Goal: Task Accomplishment & Management: Use online tool/utility

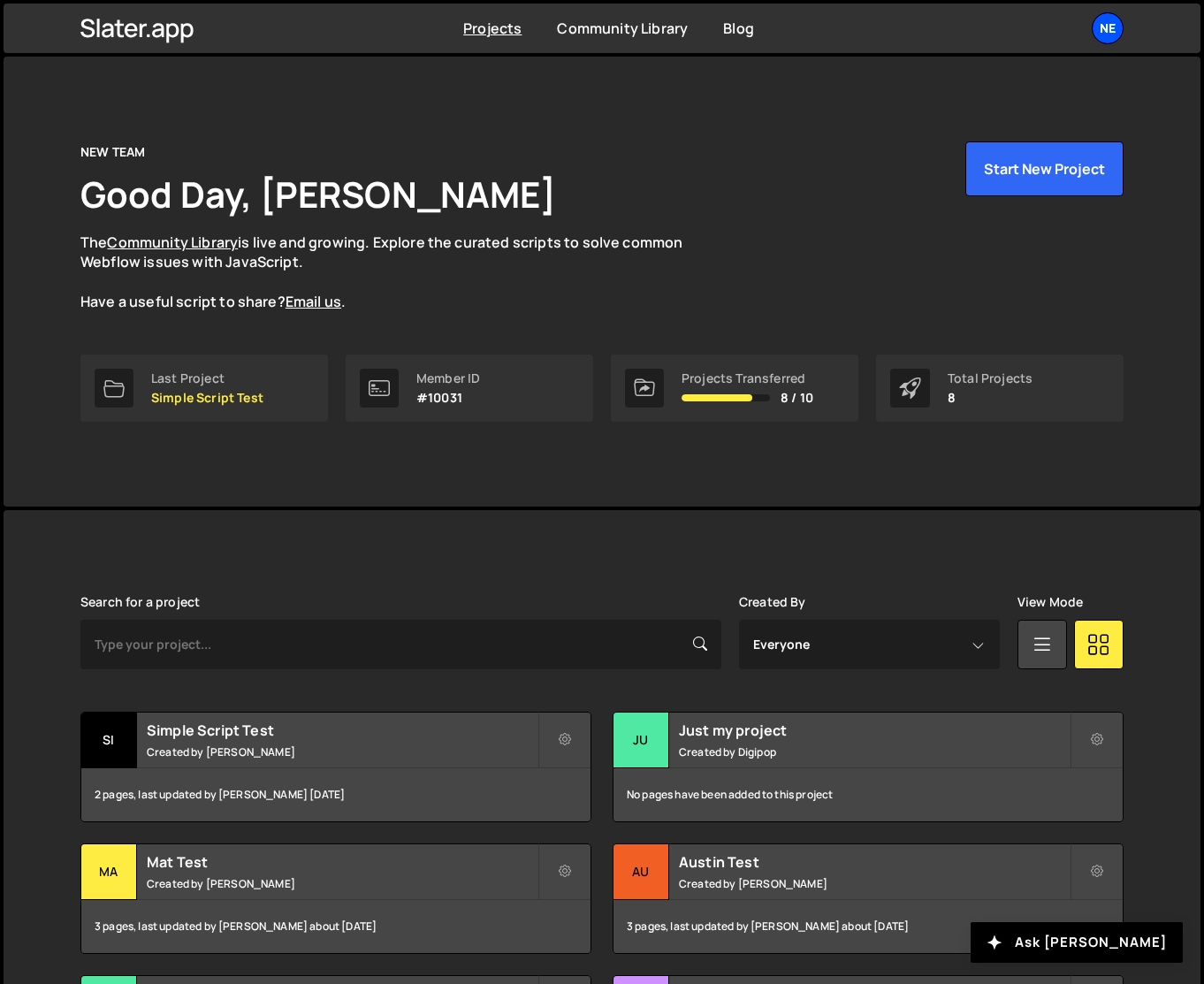
click at [1111, 26] on div "NE" at bounding box center [1108, 29] width 32 height 32
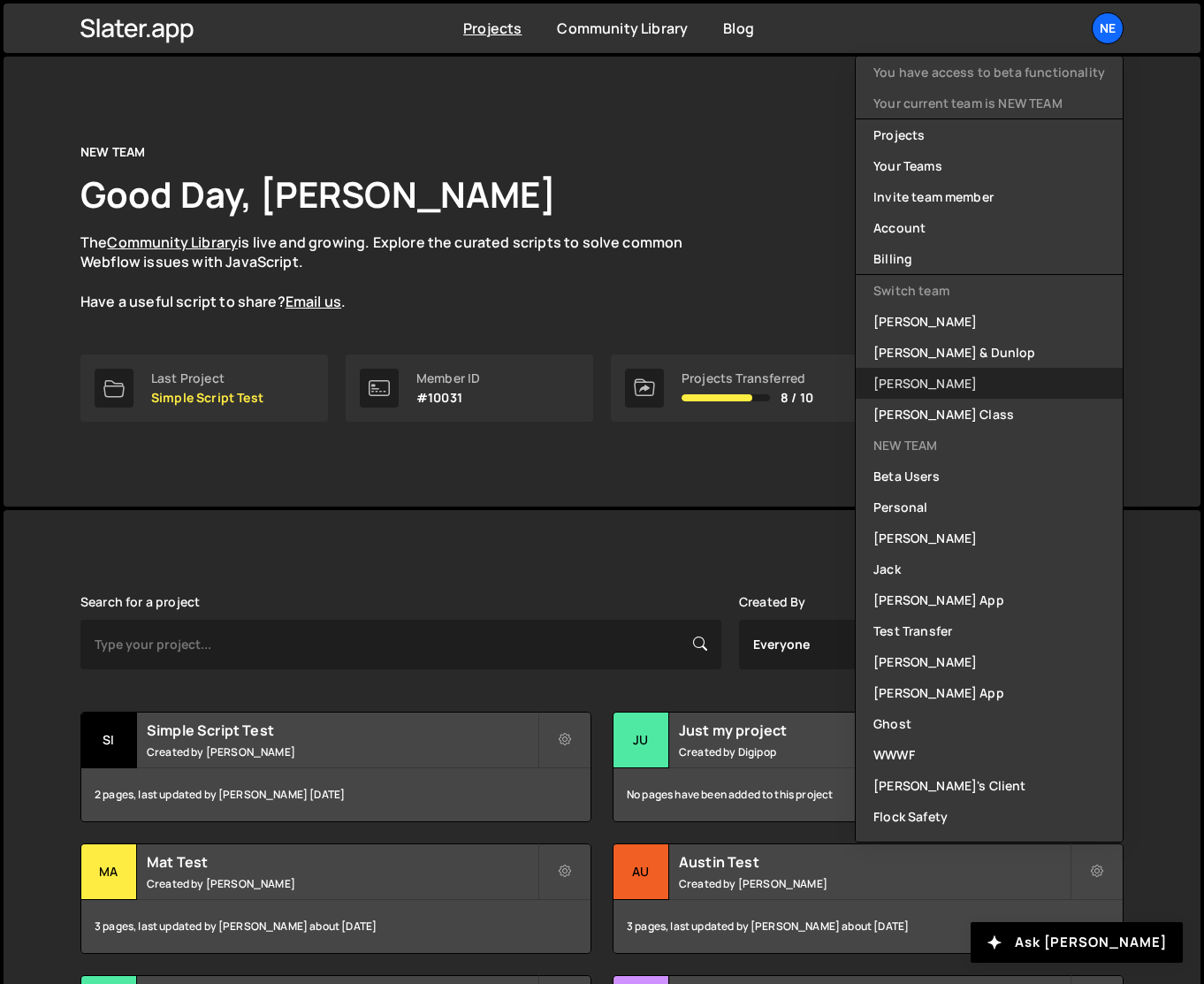
click at [931, 380] on link "[PERSON_NAME]" at bounding box center [989, 383] width 267 height 31
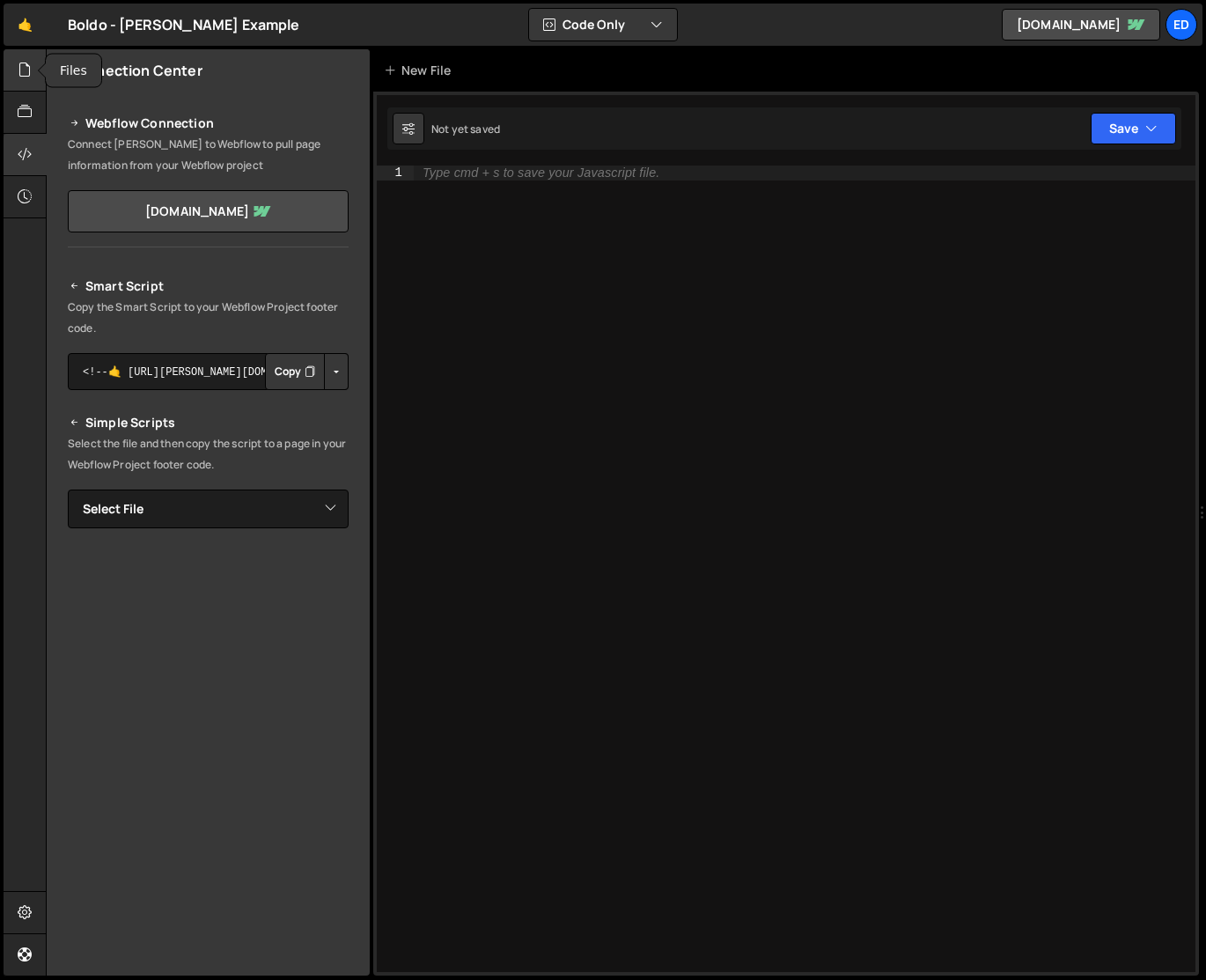
click at [23, 71] on icon at bounding box center [25, 69] width 14 height 20
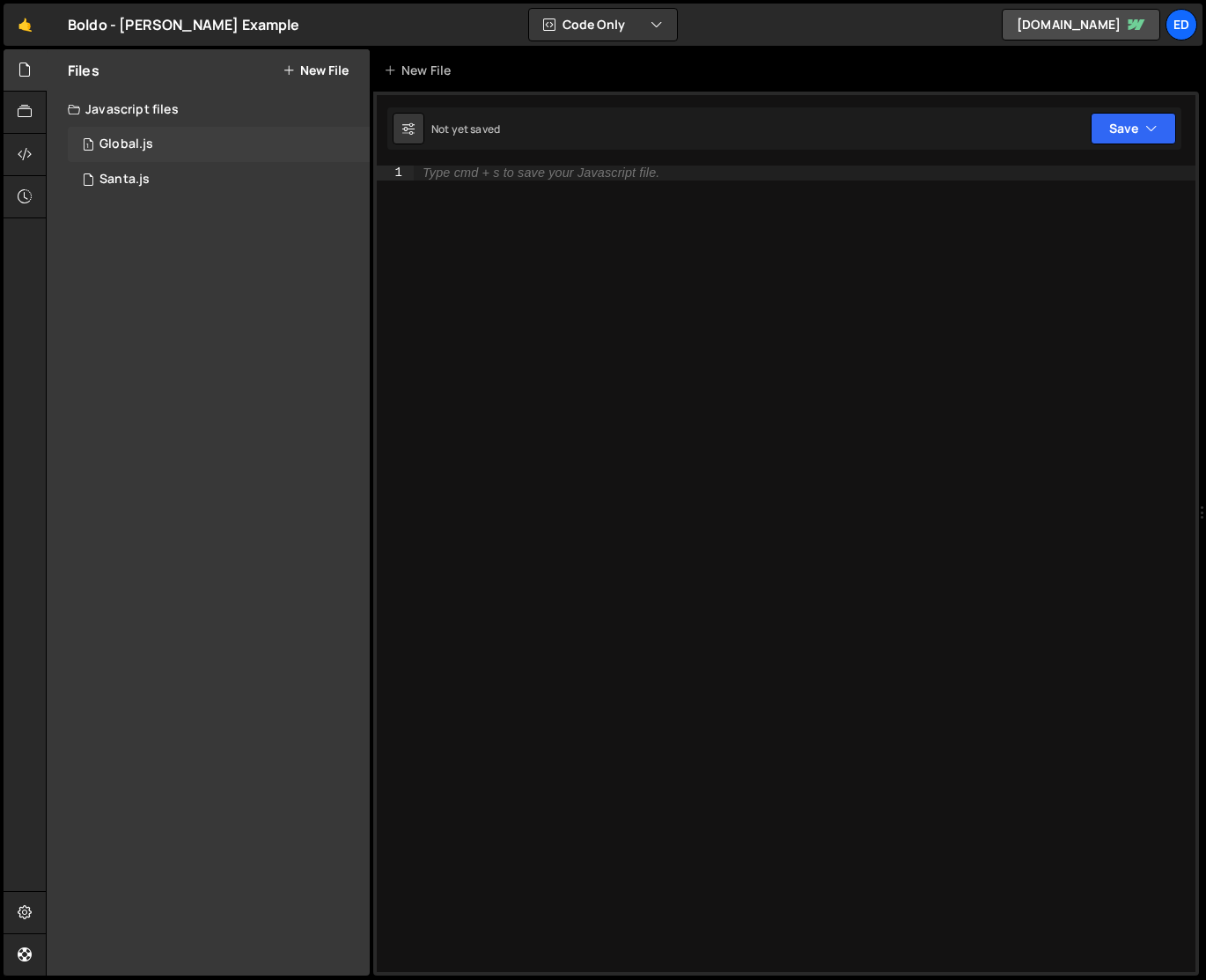
click at [111, 130] on div "1 Global.js 0" at bounding box center [218, 144] width 302 height 36
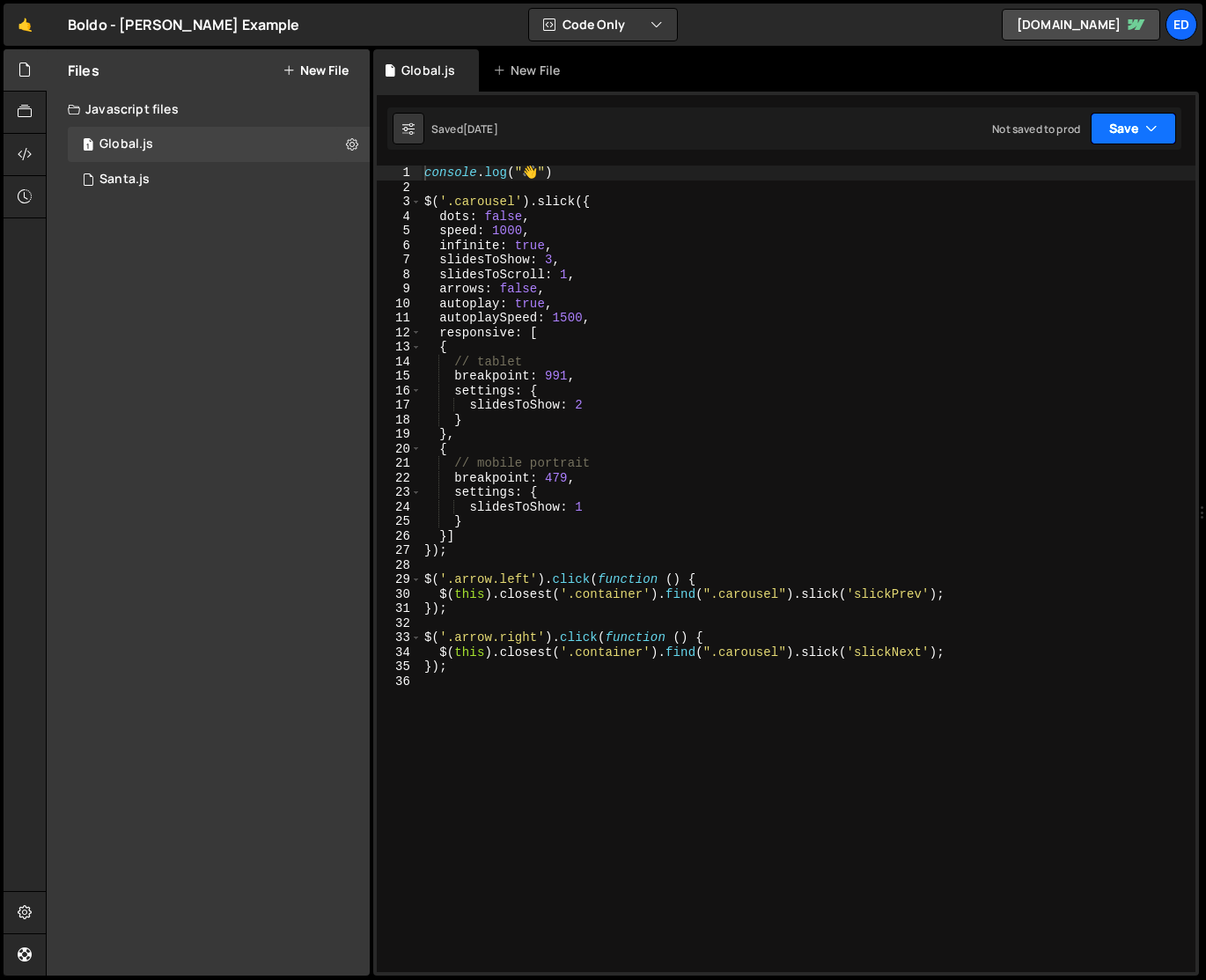
click at [1137, 122] on button "Save" at bounding box center [1134, 129] width 86 height 32
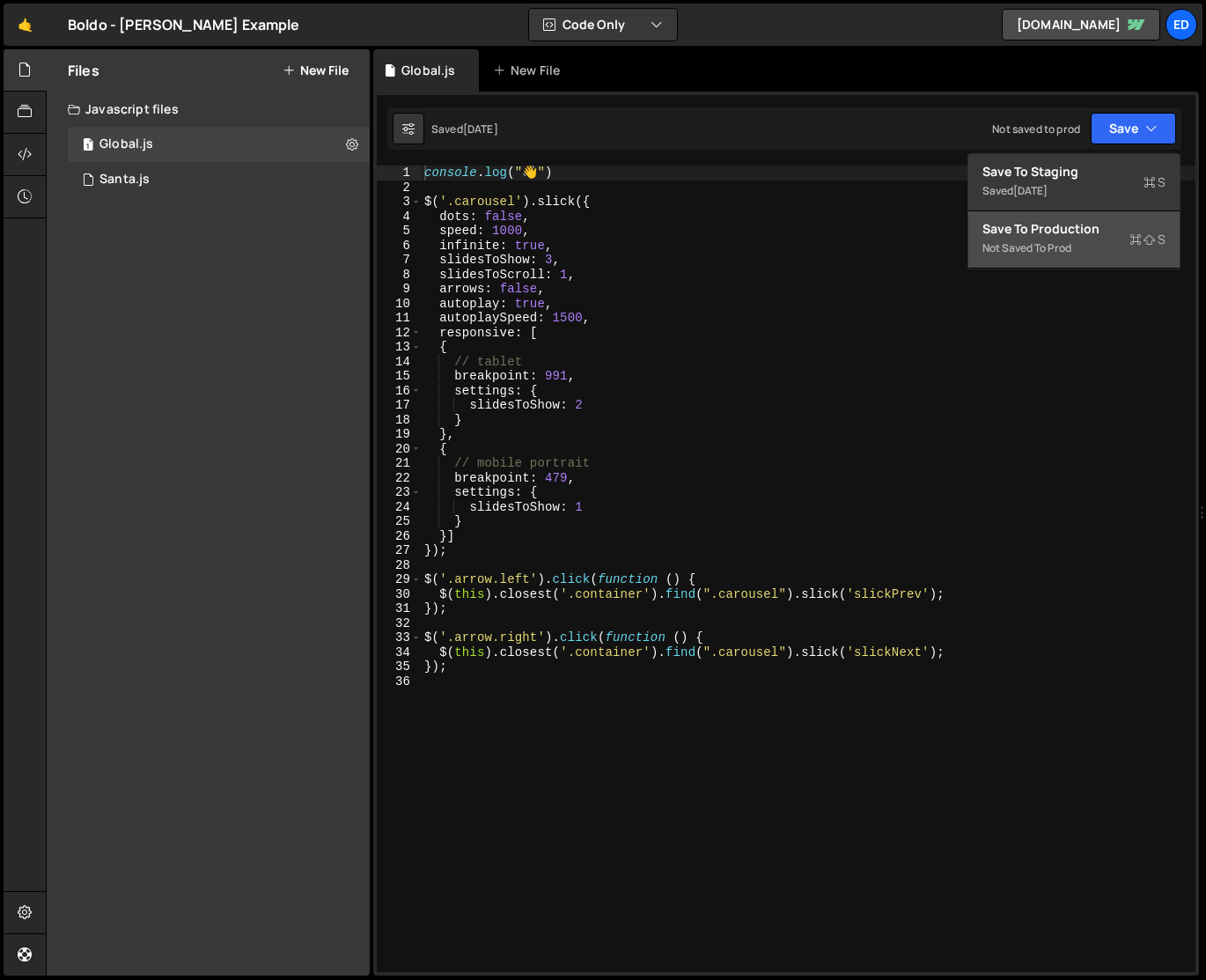
click at [1094, 233] on div "Save to Production S" at bounding box center [1074, 229] width 183 height 18
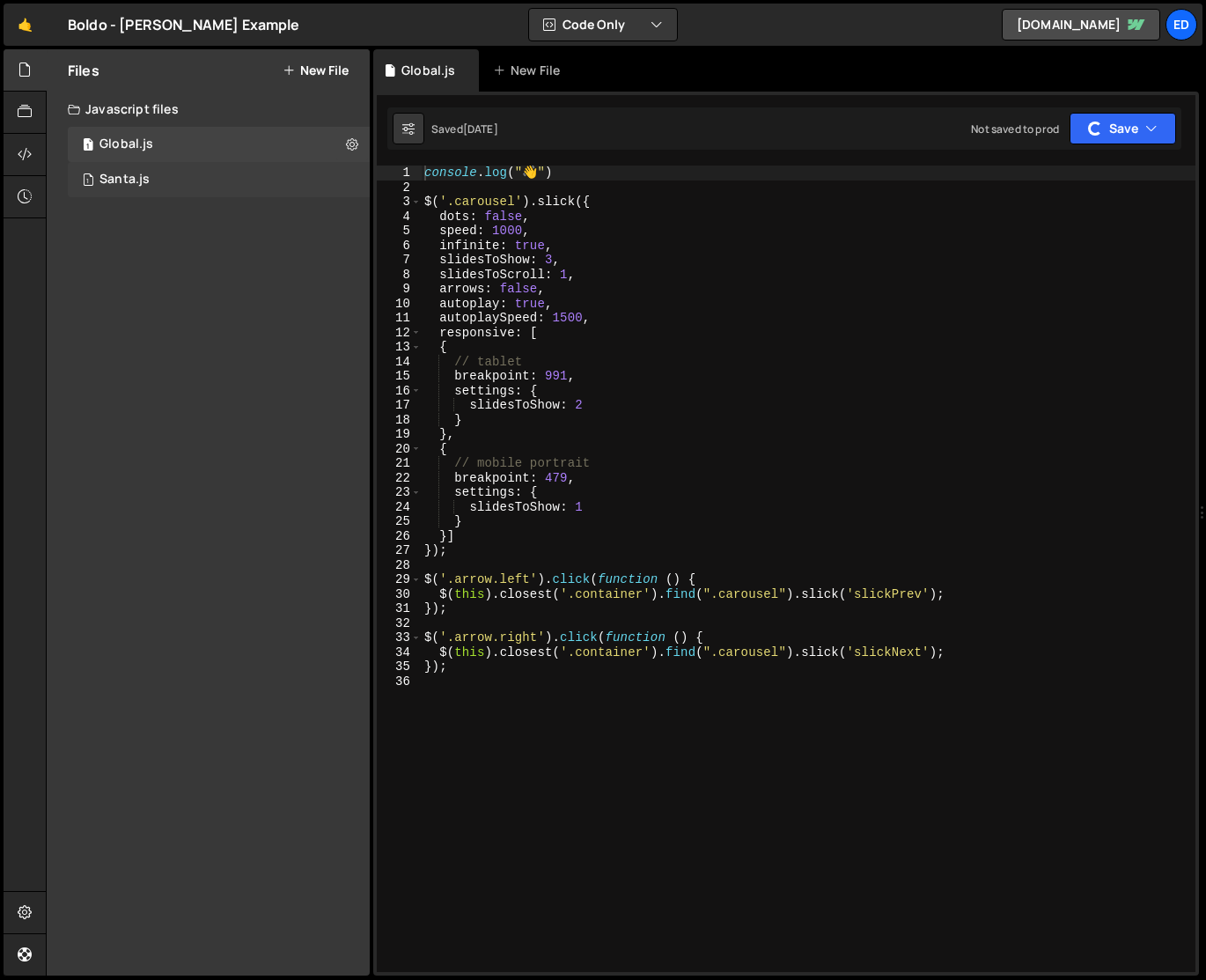
click at [197, 178] on div "1 Santa.js 0" at bounding box center [218, 180] width 302 height 36
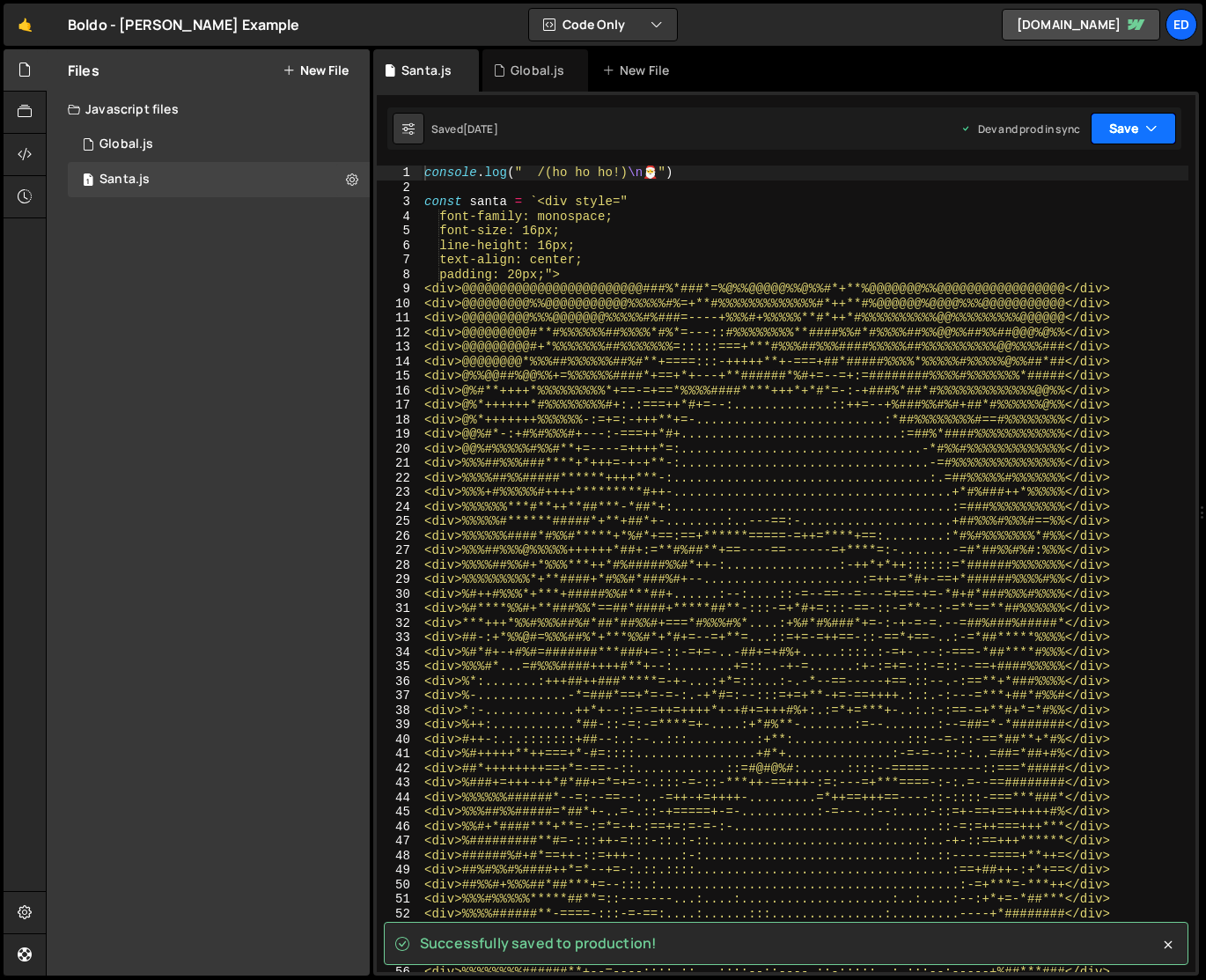
click at [1112, 133] on button "Save" at bounding box center [1134, 129] width 86 height 32
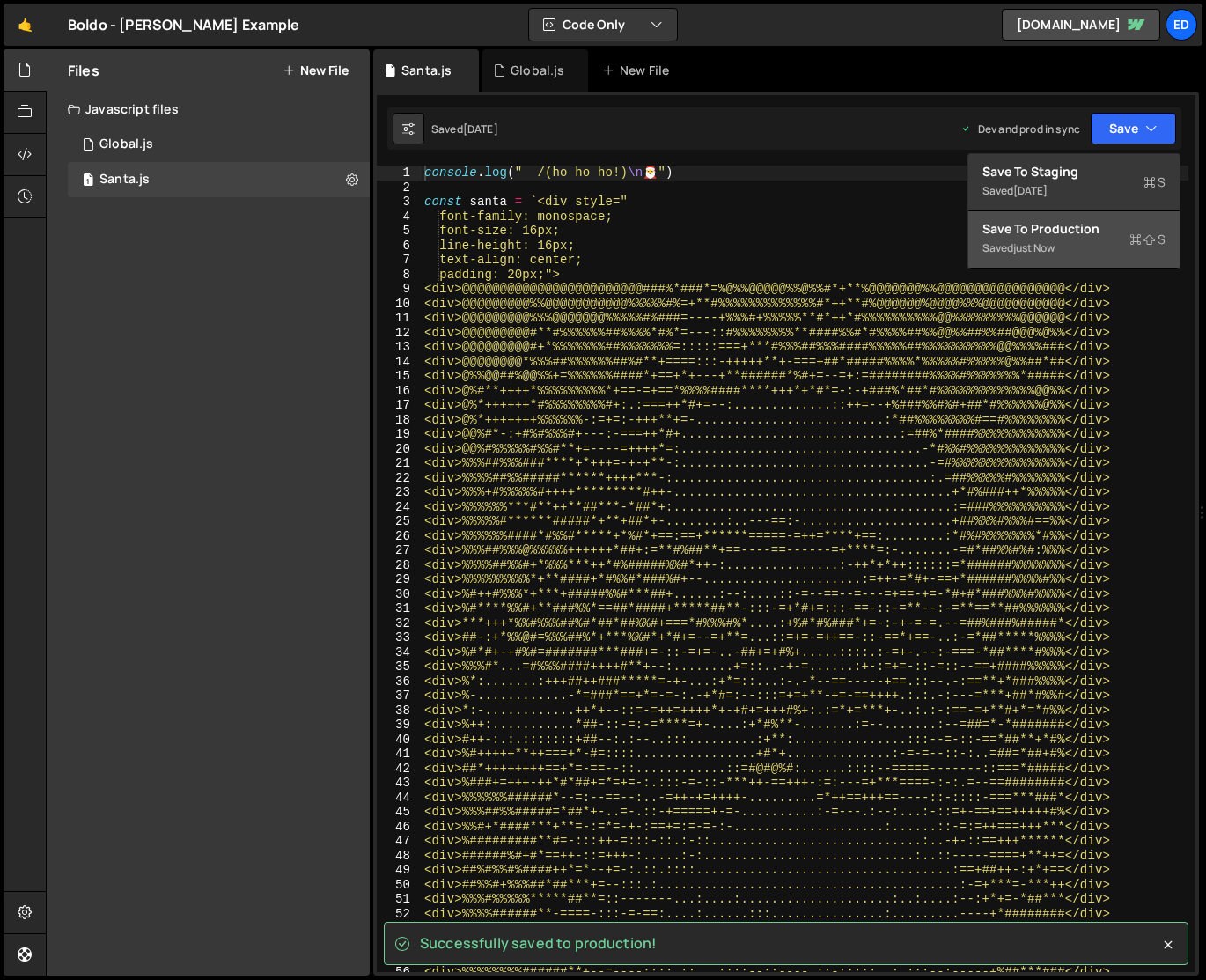
click at [1072, 244] on div "Saved just now" at bounding box center [1074, 249] width 183 height 21
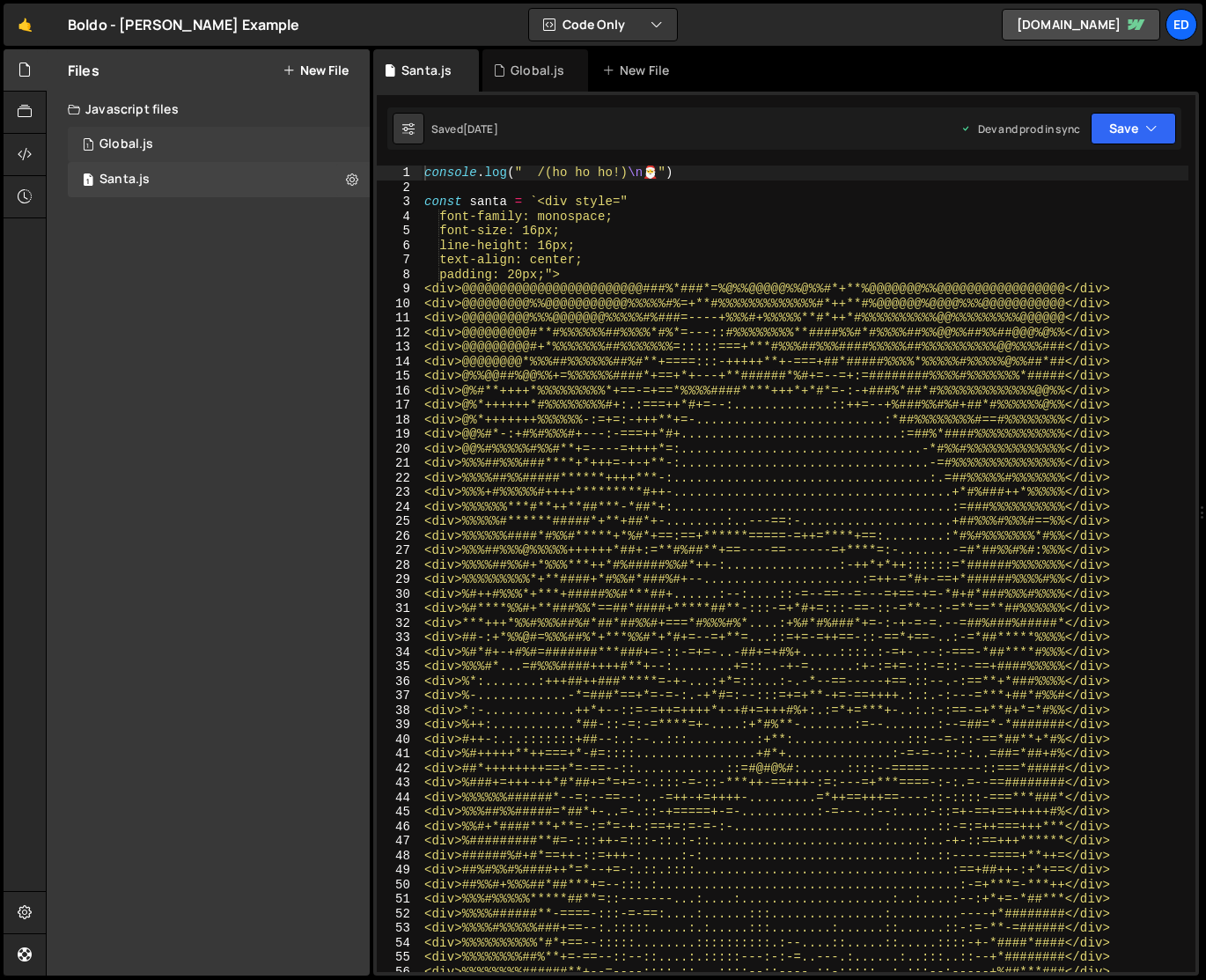
click at [193, 145] on div "1 Global.js 0" at bounding box center [218, 144] width 302 height 36
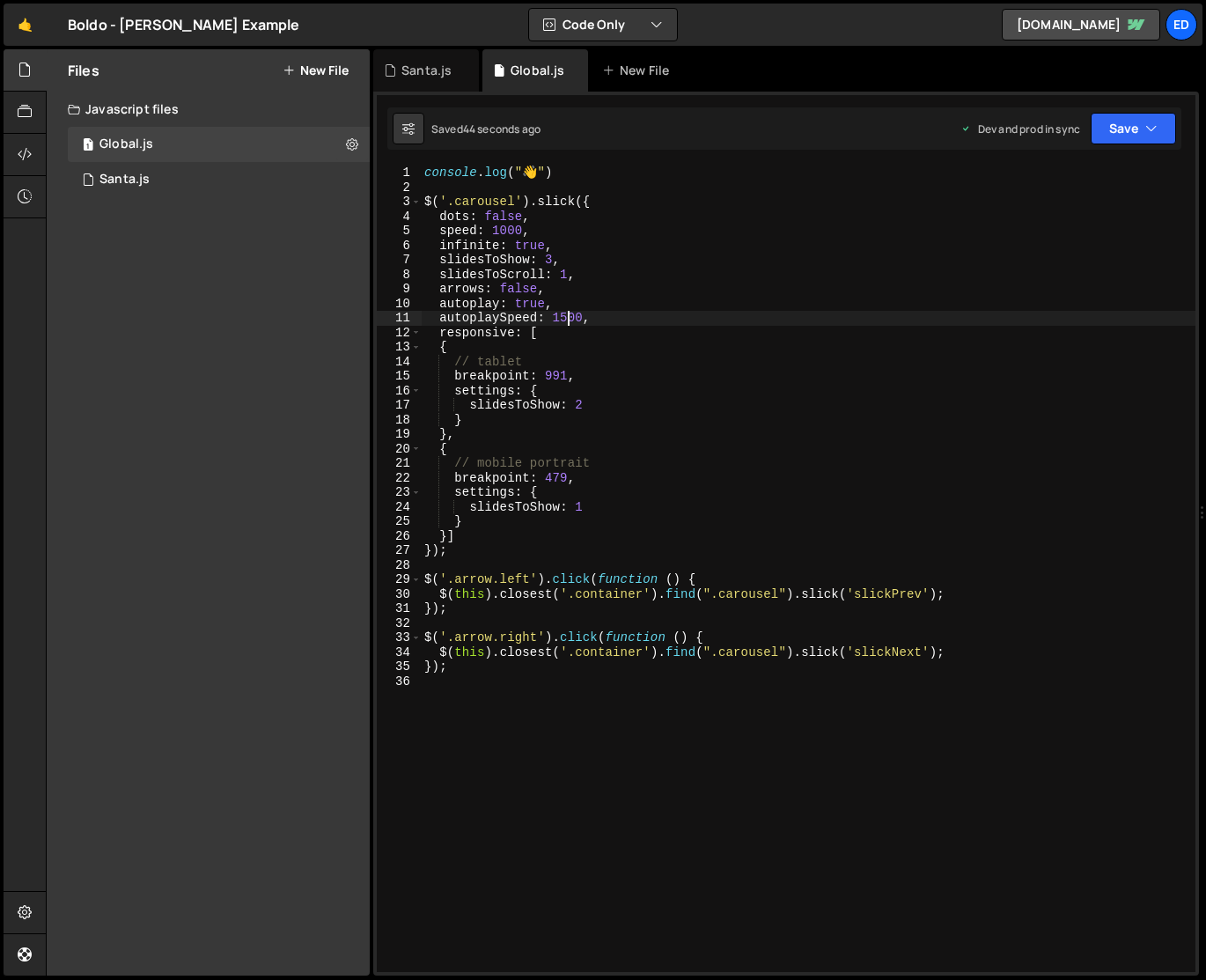
click at [565, 320] on div "console . log ( " 👋 " ) $ ( '.carousel' ) . slick ({ dots : false , speed : 100…" at bounding box center [808, 584] width 775 height 836
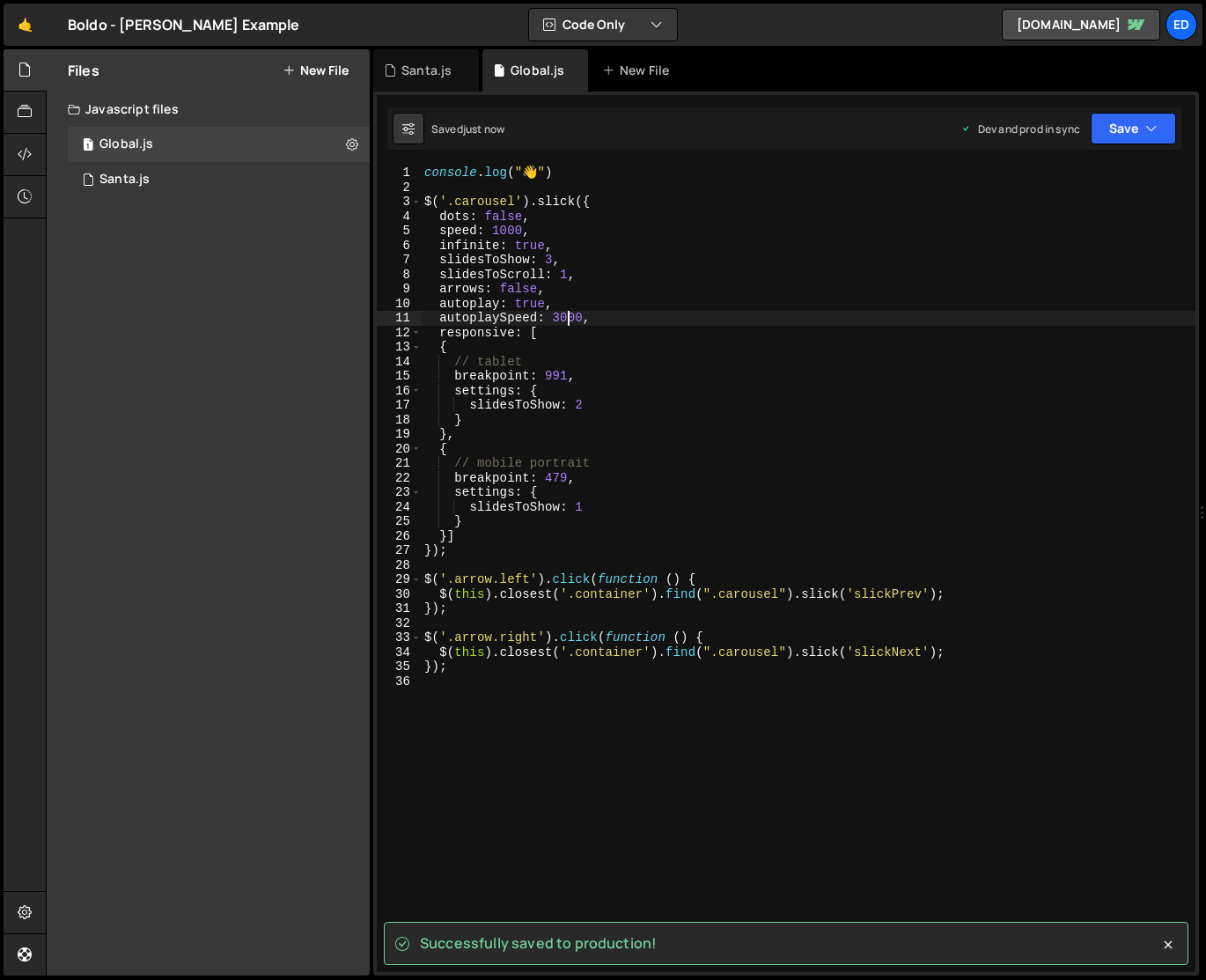
type textarea "autoplaySpeed: 3000,"
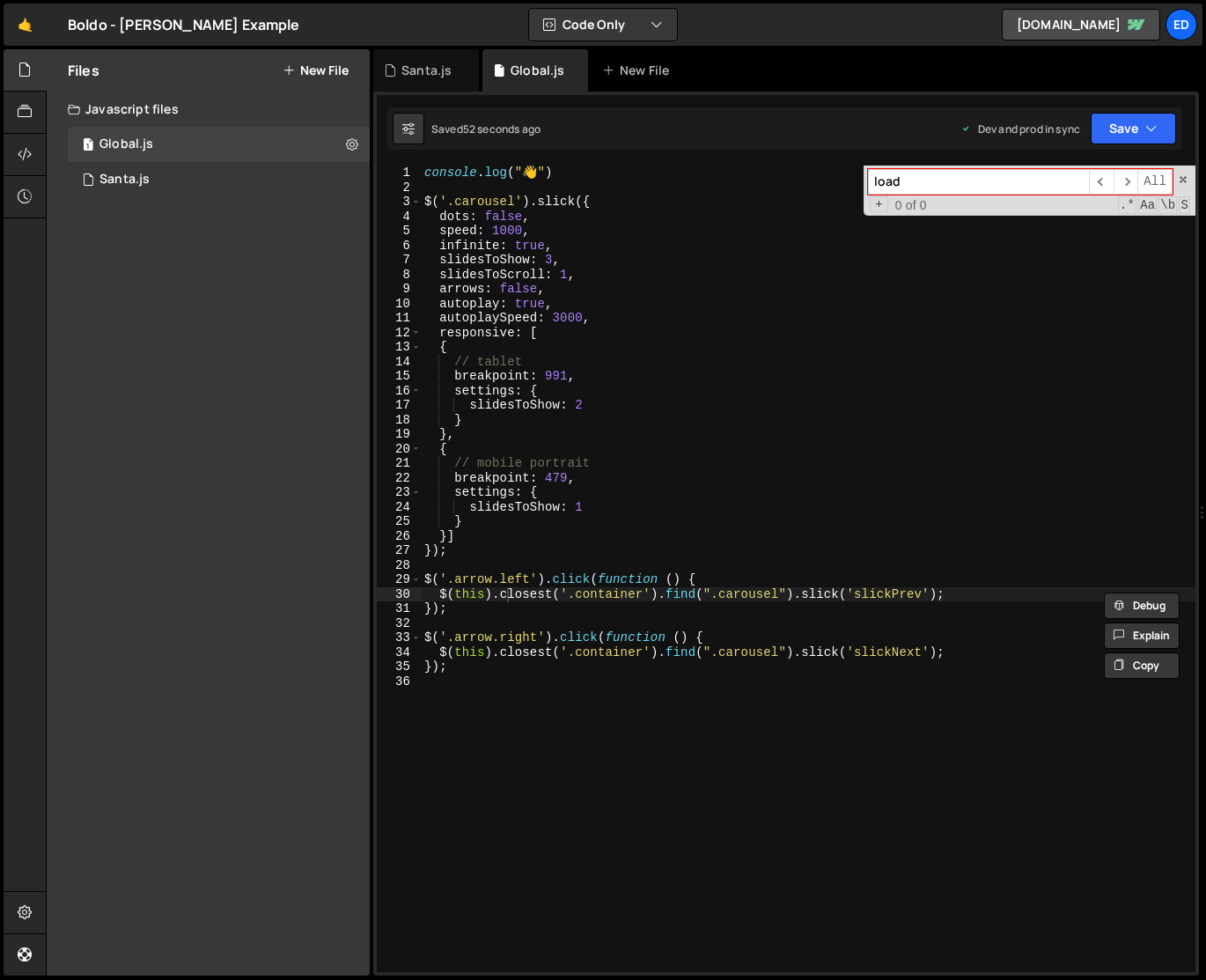
type input "load"
click at [539, 444] on div "console . log ( " 👋 " ) $ ( '.carousel' ) . slick ({ dots : false , speed : 100…" at bounding box center [808, 584] width 775 height 836
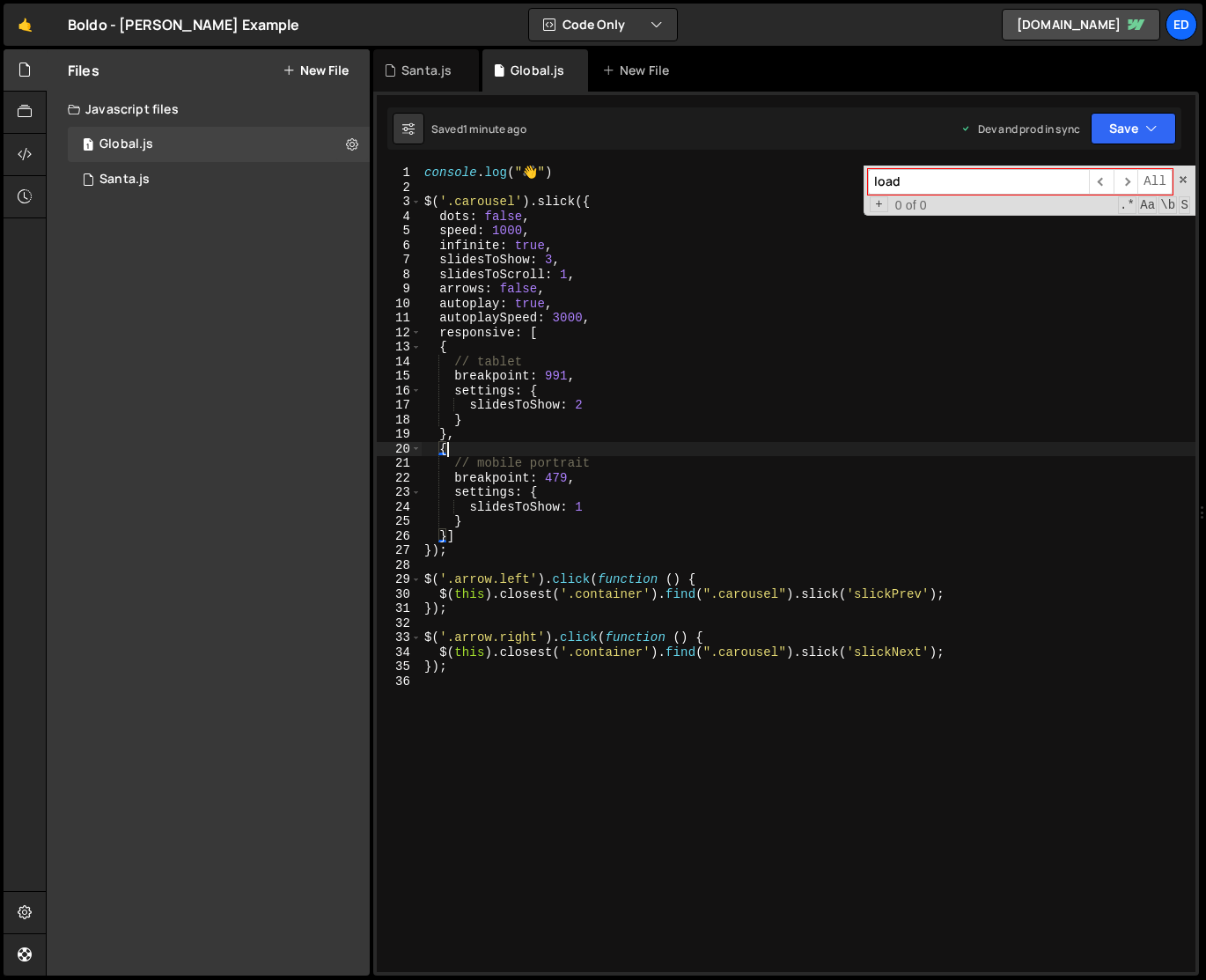
scroll to position [0, 1]
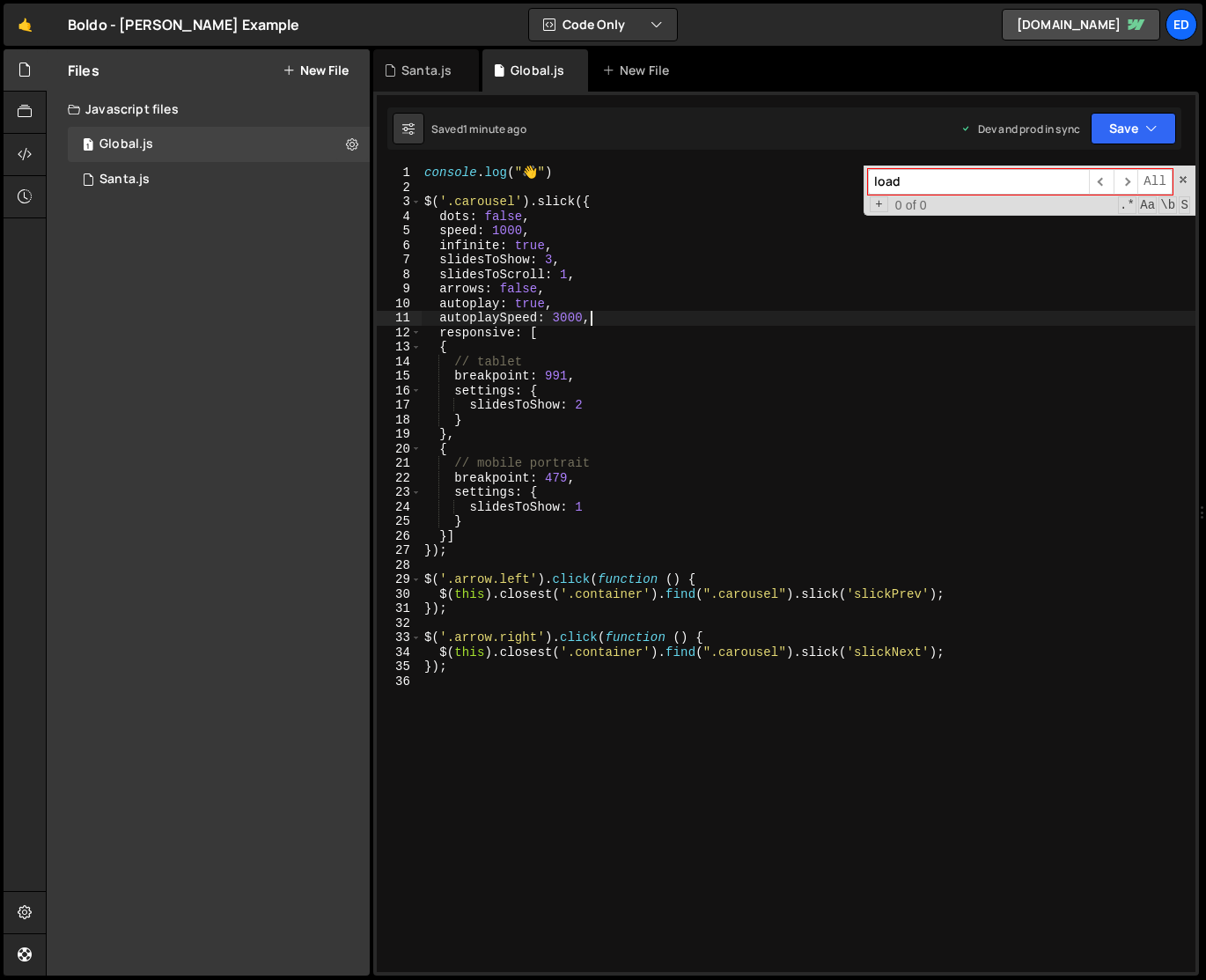
click at [602, 315] on div "console . log ( " 👋 " ) $ ( '.carousel' ) . slick ({ dots : false , speed : 100…" at bounding box center [808, 584] width 775 height 836
paste textarea "lazyLoad: 'ondemand'"
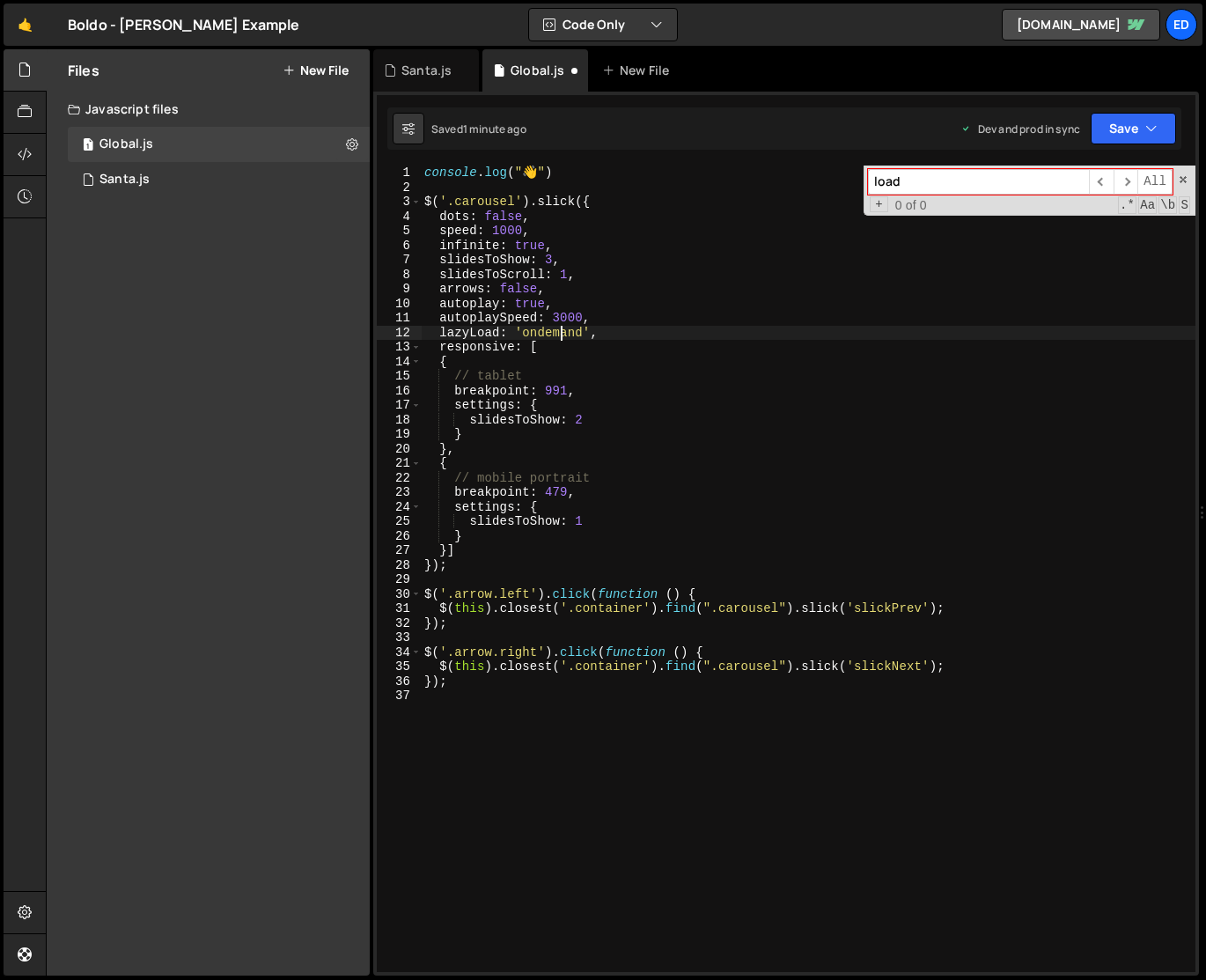
click at [562, 336] on div "console . log ( " 👋 " ) $ ( '.carousel' ) . slick ({ dots : false , speed : 100…" at bounding box center [808, 584] width 775 height 836
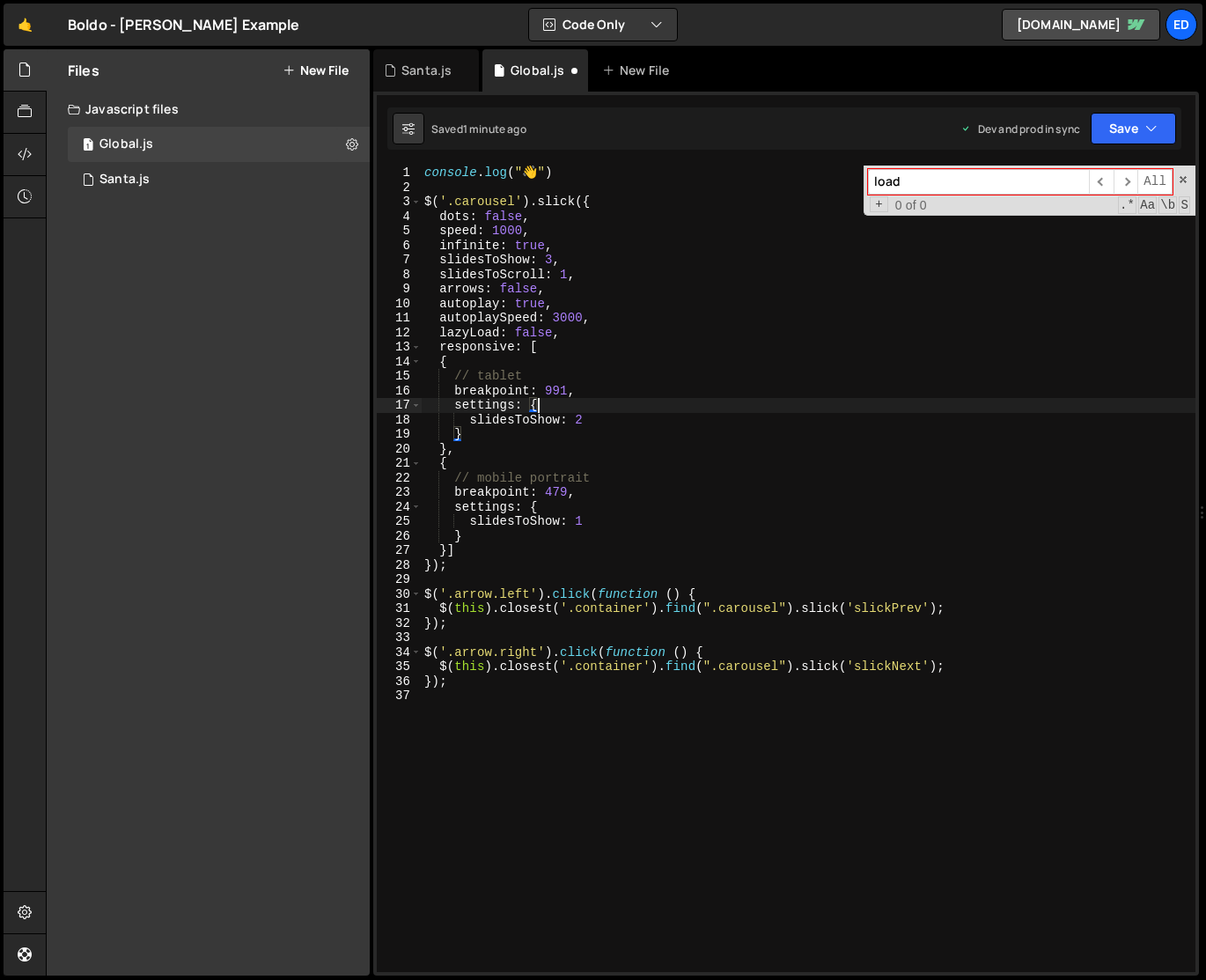
click at [594, 402] on div "console . log ( " 👋 " ) $ ( '.carousel' ) . slick ({ dots : false , speed : 100…" at bounding box center [808, 584] width 775 height 836
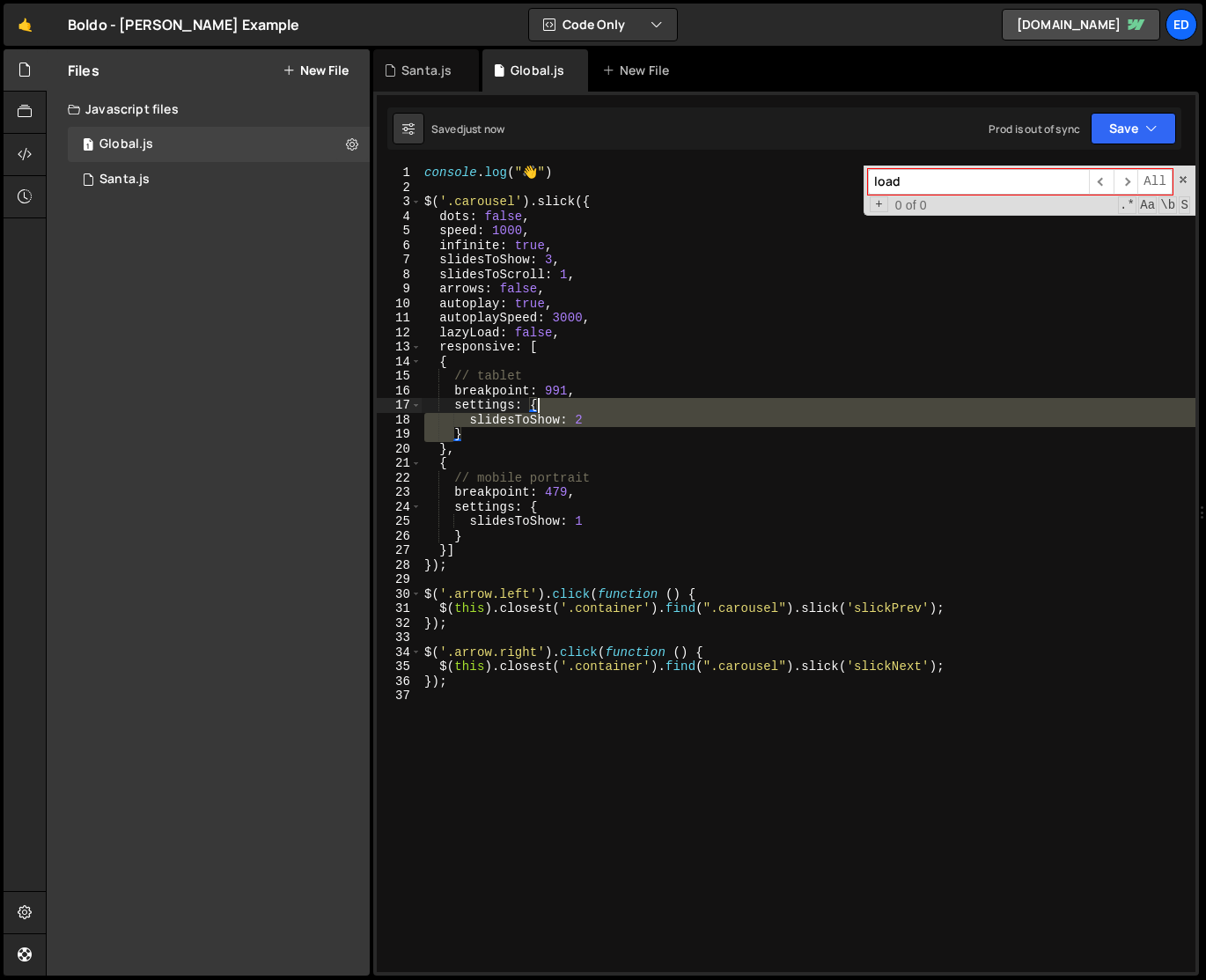
click at [594, 402] on div "console . log ( " 👋 " ) $ ( '.carousel' ) . slick ({ dots : false , speed : 100…" at bounding box center [808, 584] width 775 height 836
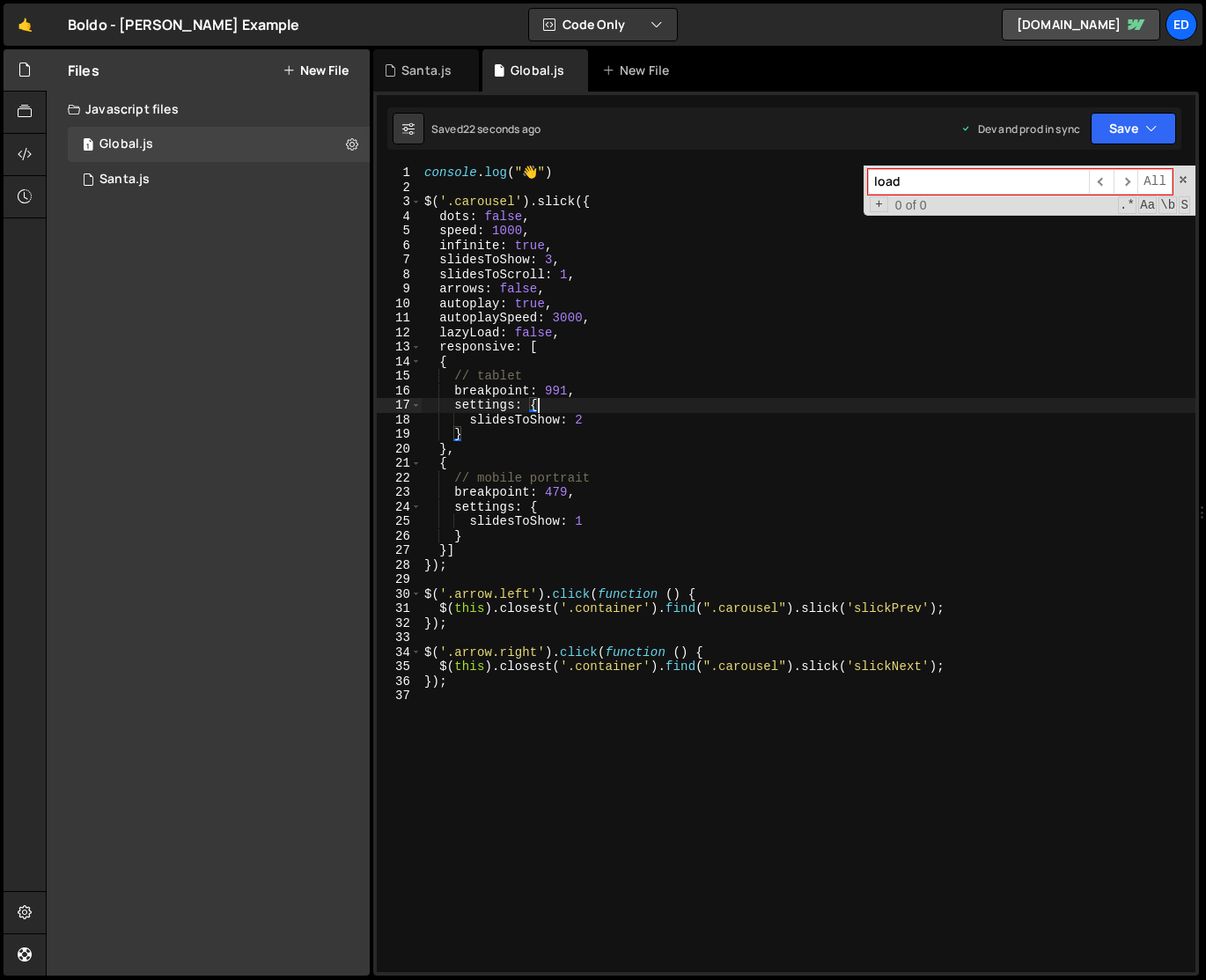
click at [691, 412] on div "console . log ( " 👋 " ) $ ( '.carousel' ) . slick ({ dots : false , speed : 100…" at bounding box center [808, 584] width 775 height 836
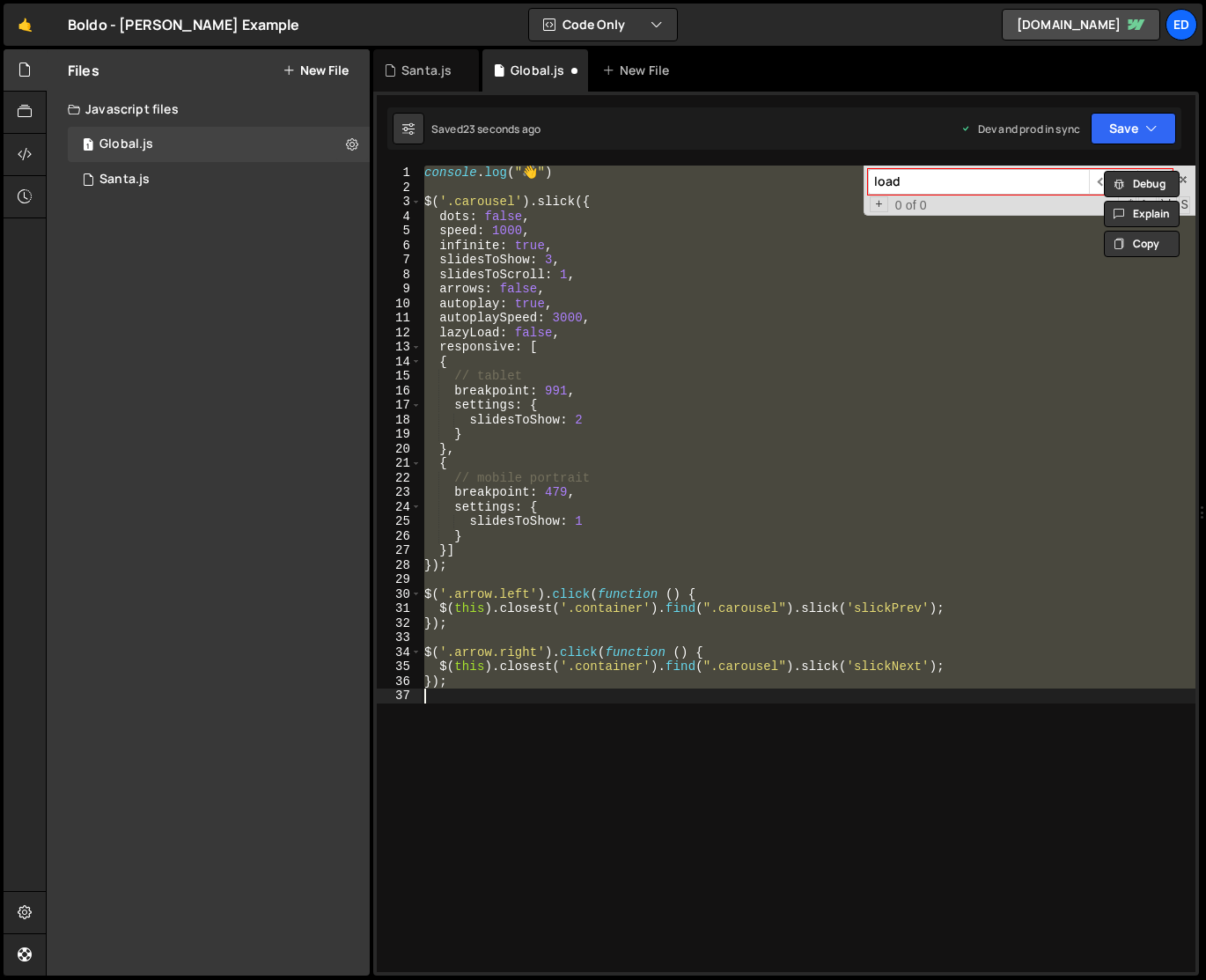
scroll to position [0, 1]
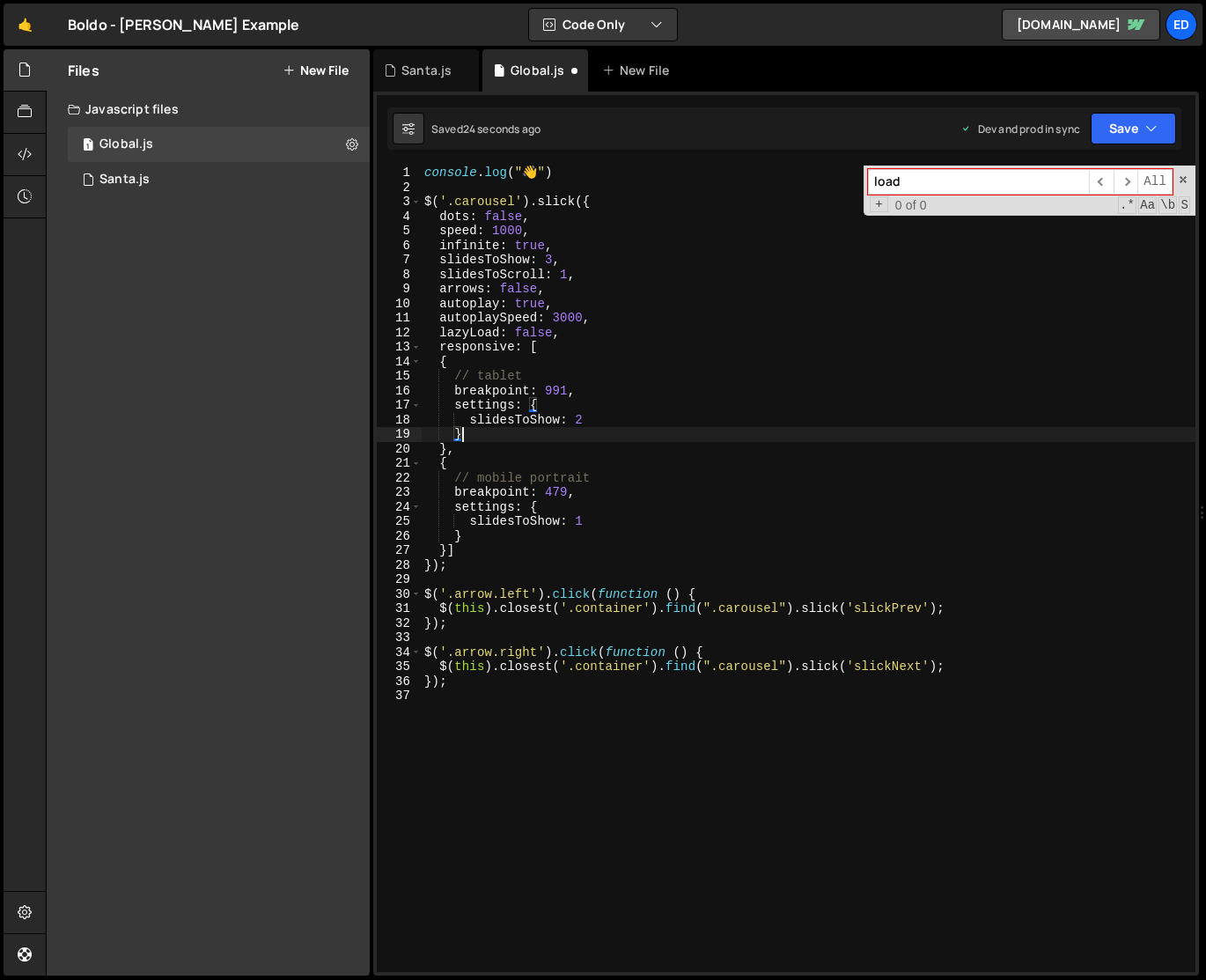
click at [677, 427] on div "console . log ( " 👋 " ) $ ( '.carousel' ) . slick ({ dots : false , speed : 100…" at bounding box center [808, 584] width 775 height 836
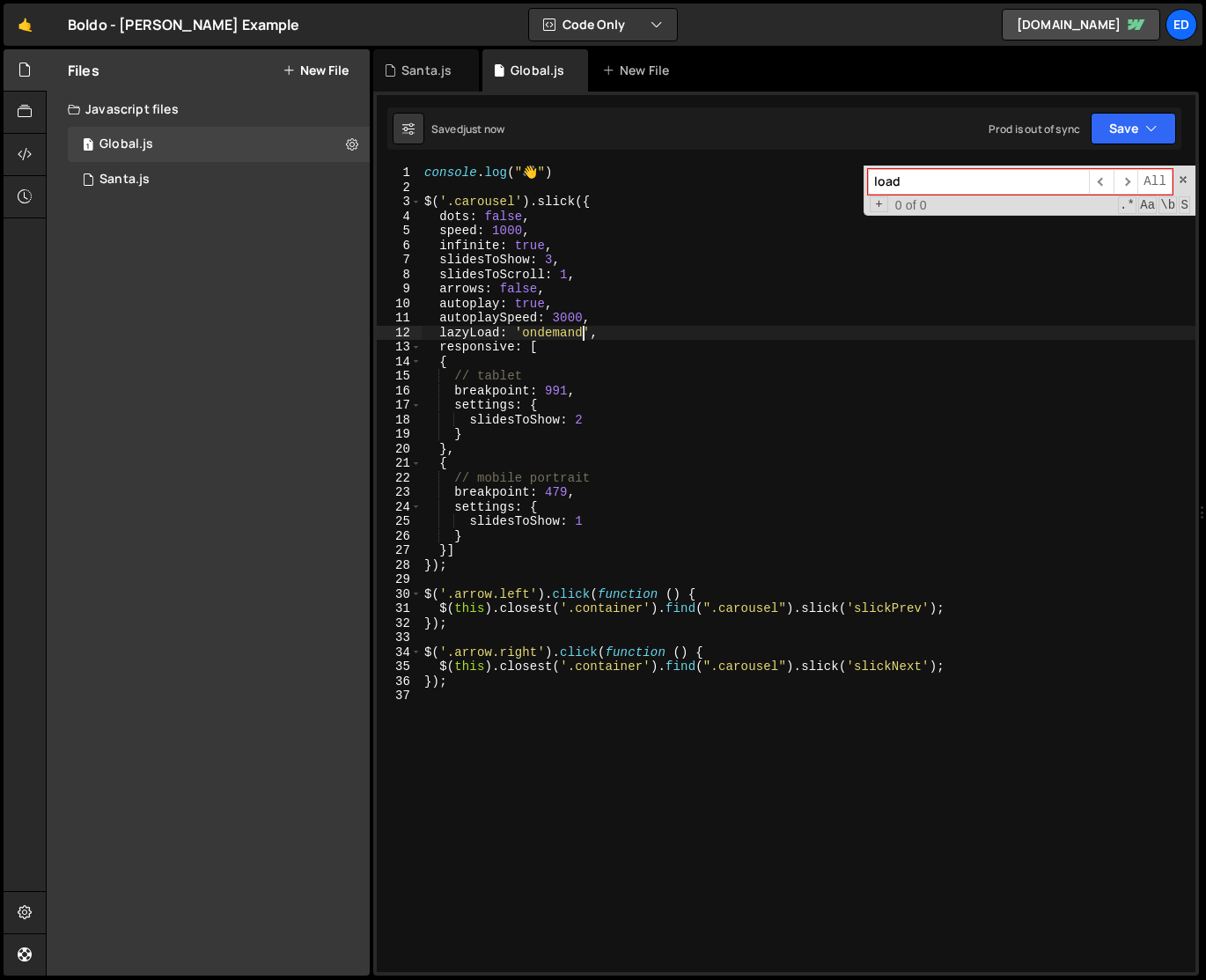
click at [677, 427] on div "console . log ( " 👋 " ) $ ( '.carousel' ) . slick ({ dots : false , speed : 100…" at bounding box center [808, 584] width 775 height 836
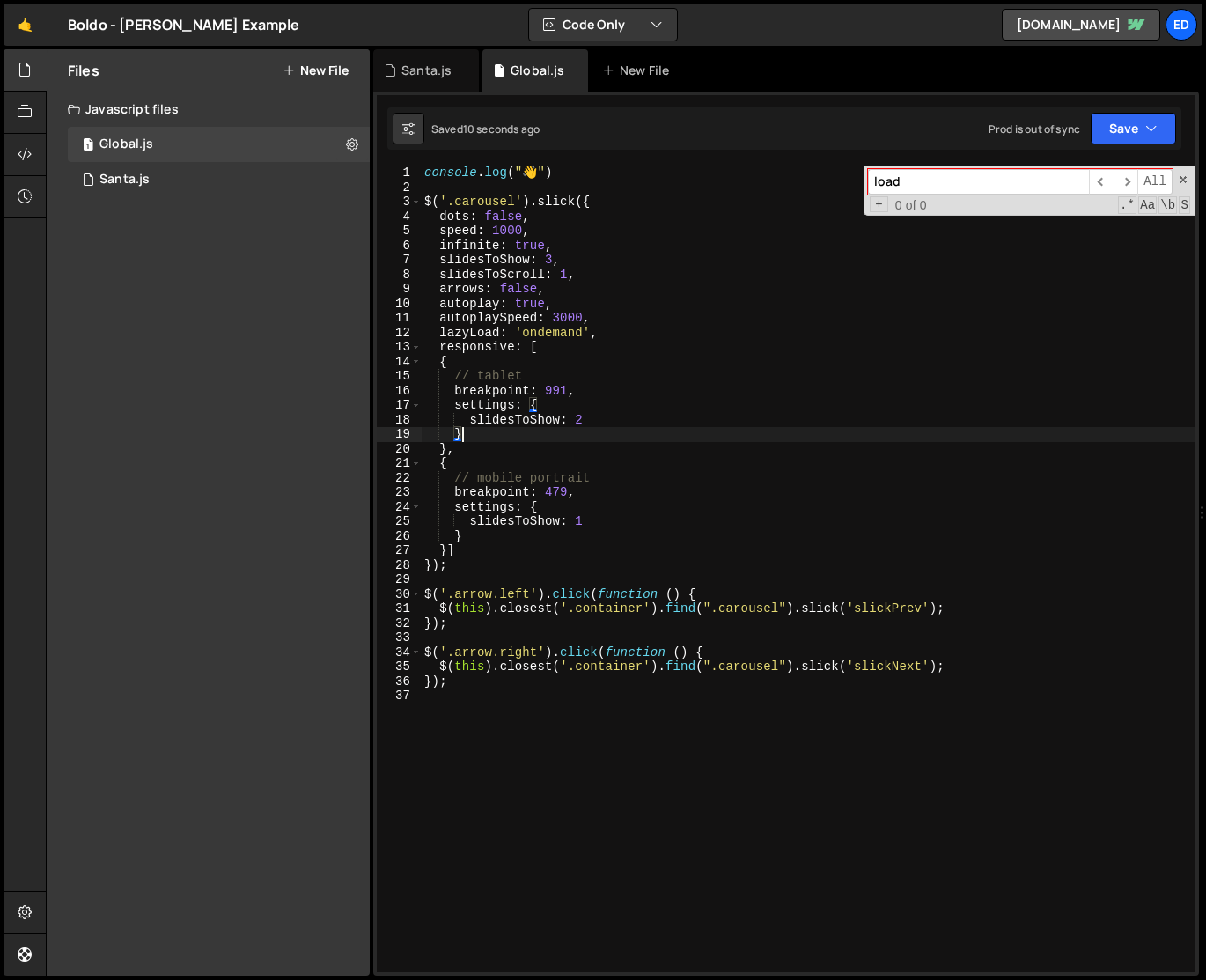
click at [597, 429] on div "console . log ( " 👋 " ) $ ( '.carousel' ) . slick ({ dots : false , speed : 100…" at bounding box center [808, 584] width 775 height 836
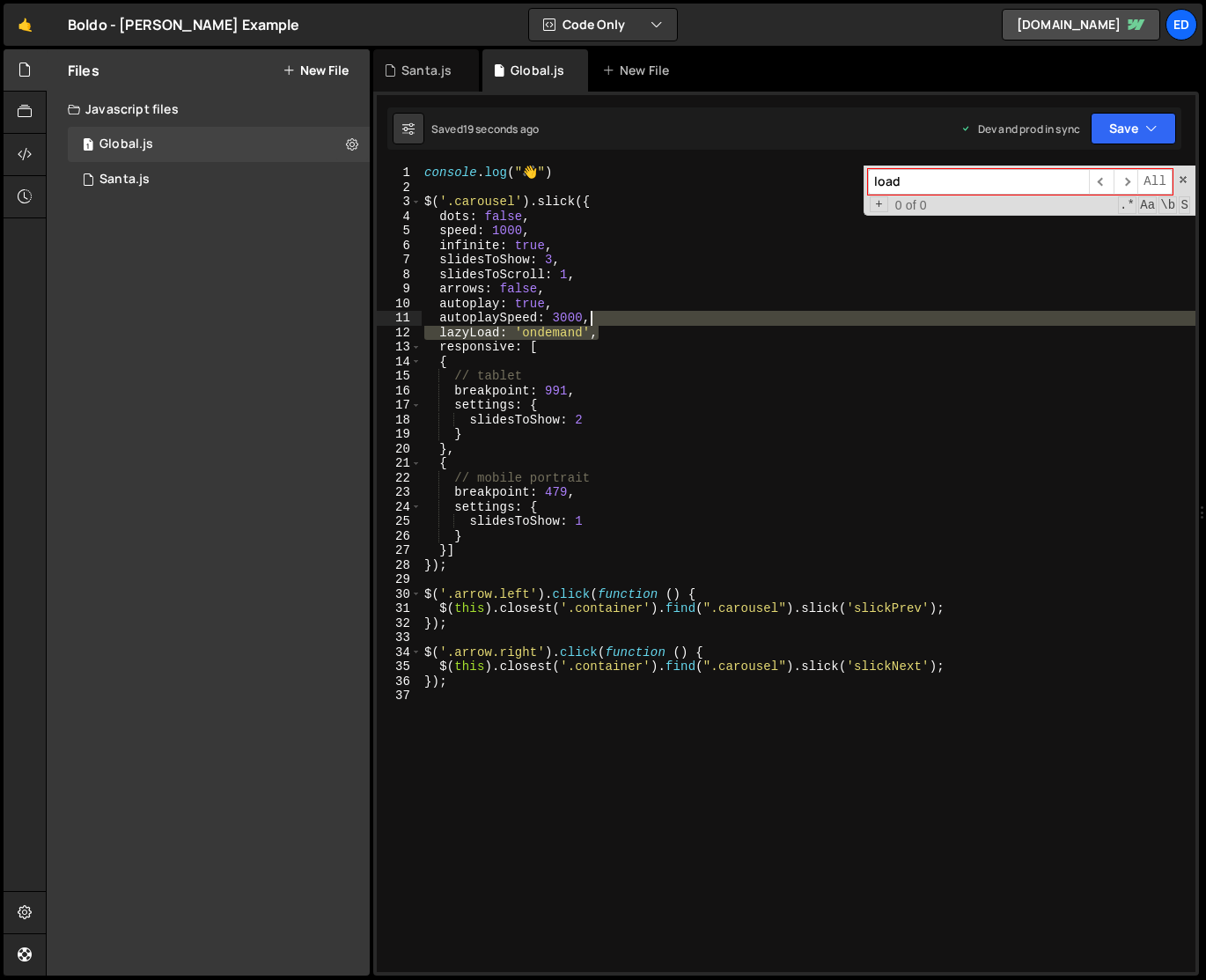
drag, startPoint x: 615, startPoint y: 331, endPoint x: 615, endPoint y: 321, distance: 10.0
click at [615, 320] on div "console . log ( " 👋 " ) $ ( '.carousel' ) . slick ({ dots : false , speed : 100…" at bounding box center [808, 584] width 775 height 836
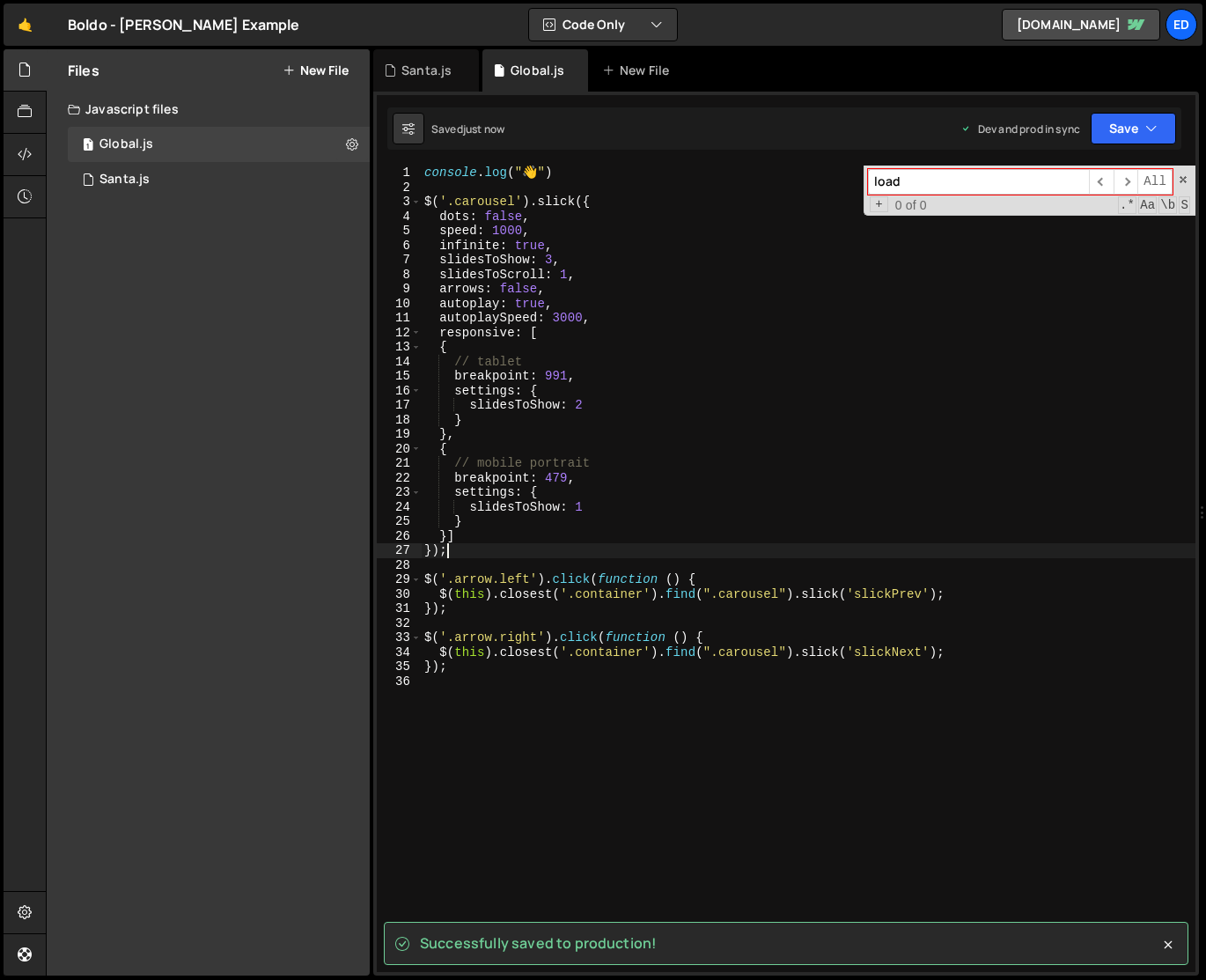
click at [592, 553] on div "console . log ( " 👋 " ) $ ( '.carousel' ) . slick ({ dots : false , speed : 100…" at bounding box center [808, 584] width 775 height 836
type textarea "});"
